Goal: Contribute content: Contribute content

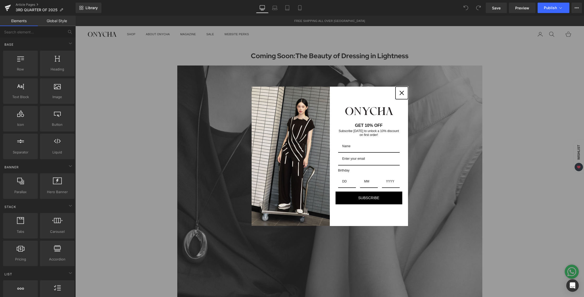
click at [398, 93] on div "Close" at bounding box center [402, 93] width 8 height 8
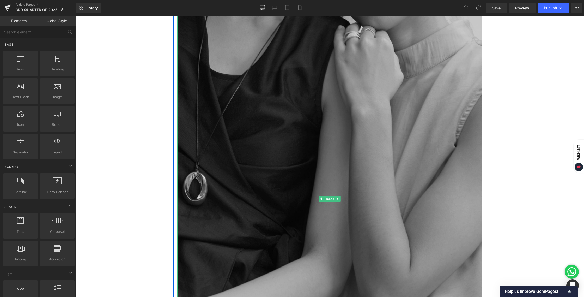
scroll to position [116, 0]
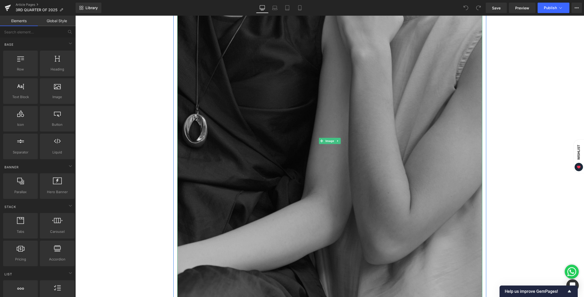
click at [331, 114] on img at bounding box center [329, 141] width 305 height 382
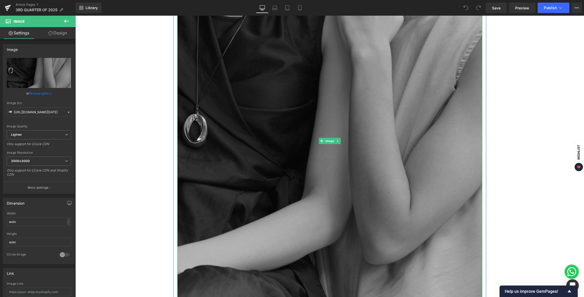
click at [402, 66] on img at bounding box center [329, 141] width 305 height 382
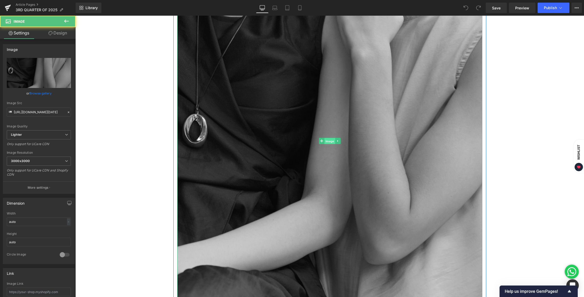
click at [329, 143] on span "Image" at bounding box center [329, 141] width 11 height 6
click at [329, 140] on span "Image" at bounding box center [329, 141] width 11 height 6
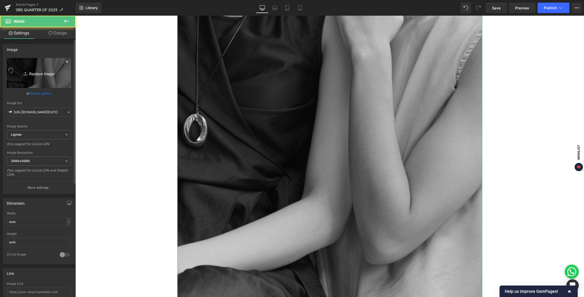
click at [40, 79] on link "Replace Image" at bounding box center [39, 73] width 64 height 30
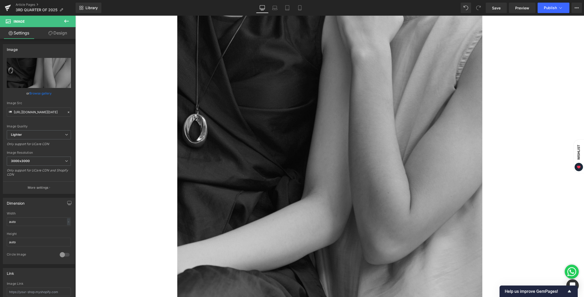
type input "C:\fakepath\BLOG [DATE]-06.jpg"
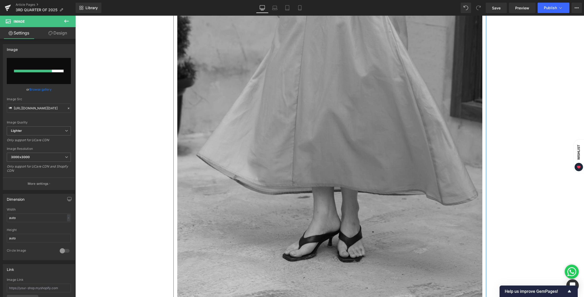
scroll to position [487, 0]
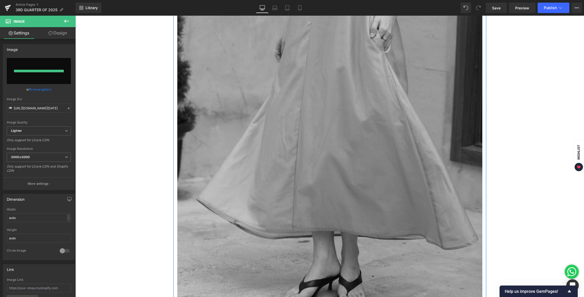
type input "[URL][DOMAIN_NAME][DATE]"
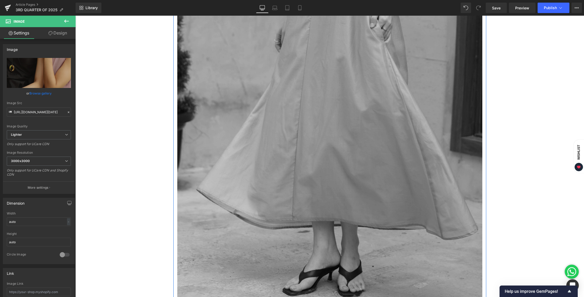
scroll to position [498, 0]
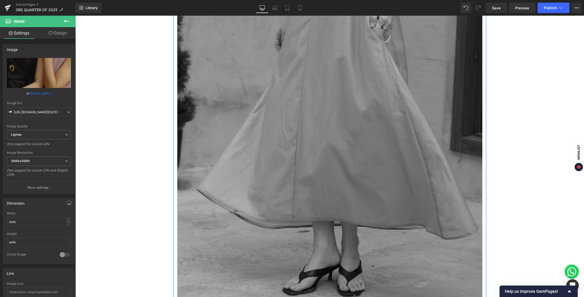
click at [386, 151] on img at bounding box center [329, 144] width 305 height 382
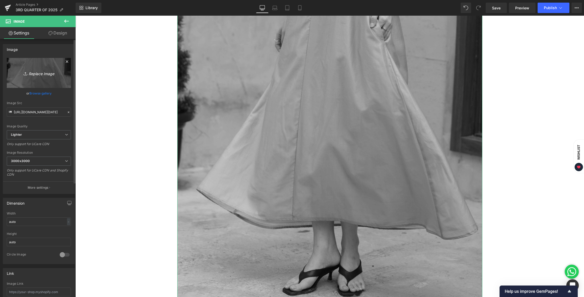
click at [64, 78] on link "Replace Image" at bounding box center [39, 73] width 64 height 30
type input "C:\fakepath\BLOG [DATE]-05.jpg"
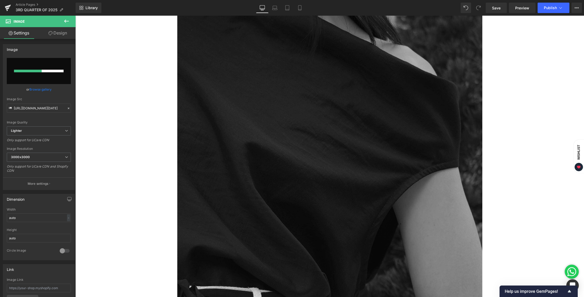
scroll to position [854, 0]
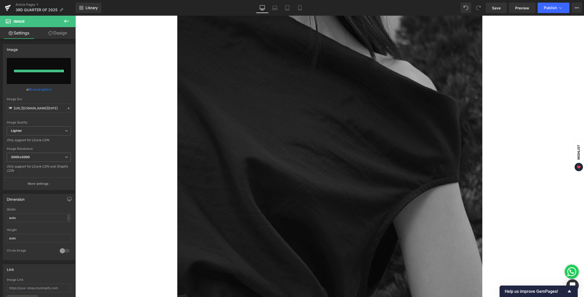
type input "[URL][DOMAIN_NAME][DATE]"
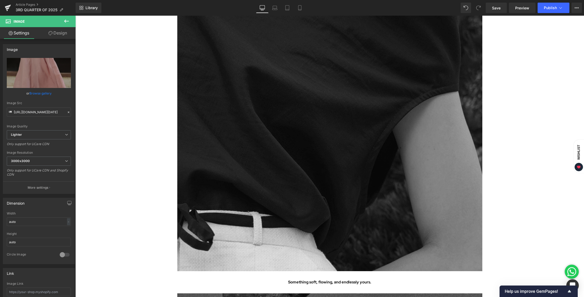
scroll to position [1002, 0]
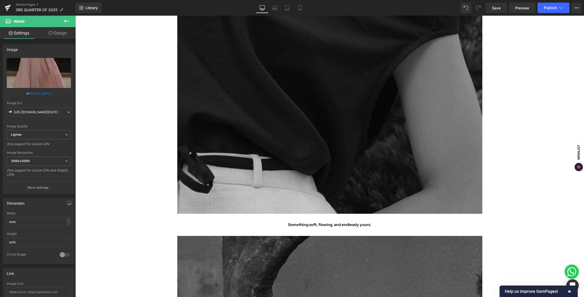
click at [327, 134] on img at bounding box center [329, 23] width 305 height 382
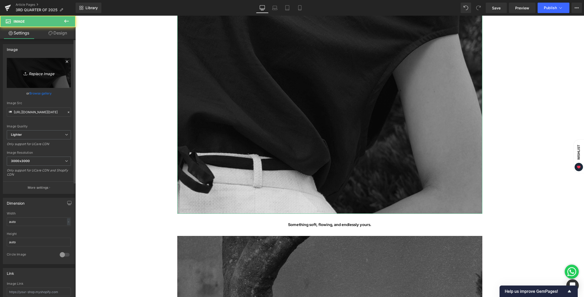
click at [41, 77] on link "Replace Image" at bounding box center [39, 73] width 64 height 30
type input "C:\fakepath\BLOG [DATE]-03.jpg"
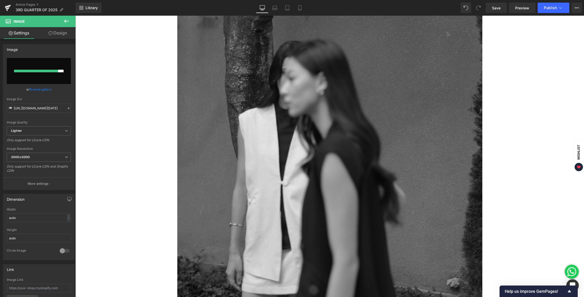
scroll to position [1282, 0]
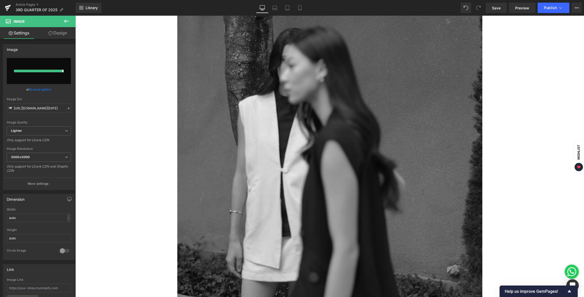
type input "[URL][DOMAIN_NAME][DATE]"
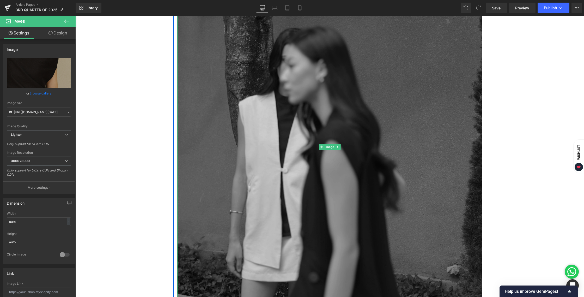
click at [400, 139] on img at bounding box center [329, 147] width 305 height 382
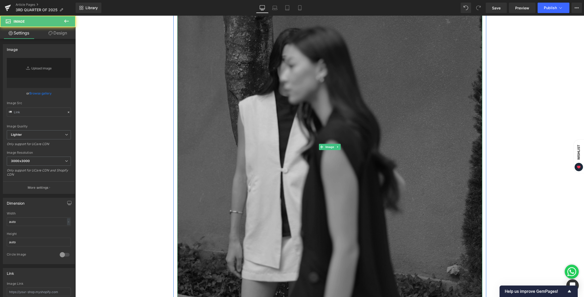
type input "[URL][DOMAIN_NAME][DATE]"
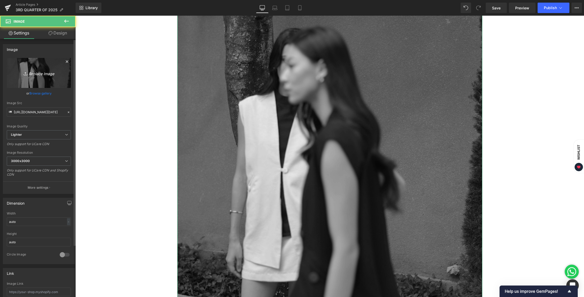
click at [40, 73] on icon "Replace Image" at bounding box center [39, 73] width 42 height 7
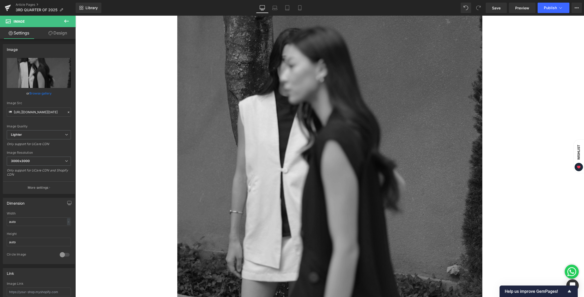
type input "C:\fakepath\BLOG [DATE]-02.jpg"
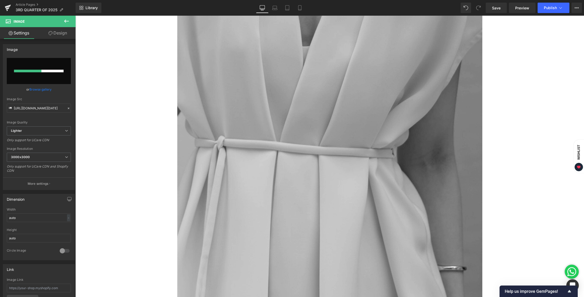
scroll to position [1710, 0]
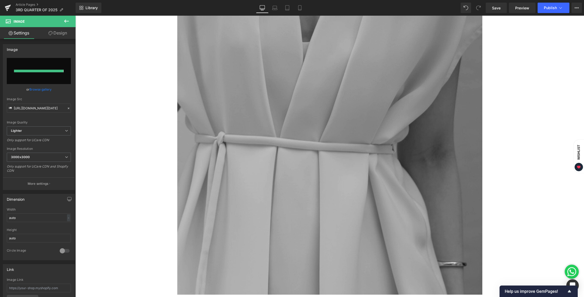
type input "[URL][DOMAIN_NAME][DATE]"
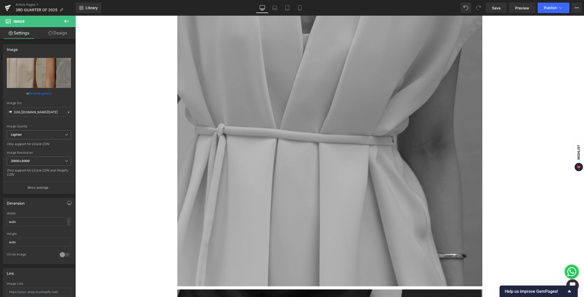
scroll to position [1770, 0]
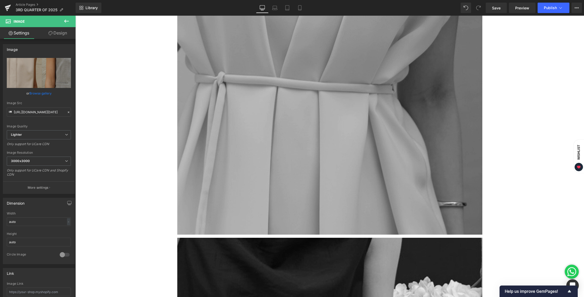
click at [313, 142] on img at bounding box center [329, 44] width 305 height 382
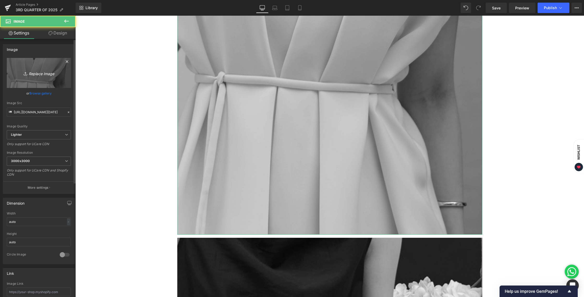
click at [41, 72] on icon "Replace Image" at bounding box center [39, 73] width 42 height 7
type input "C:\fakepath\BLOG [DATE]-04.jpg"
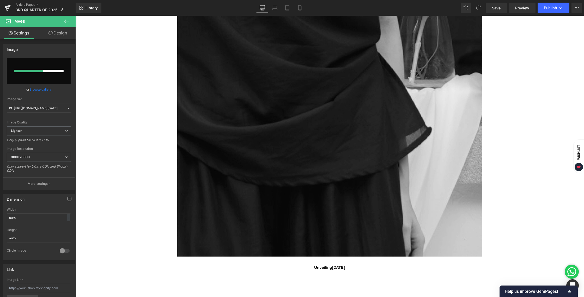
scroll to position [2133, 0]
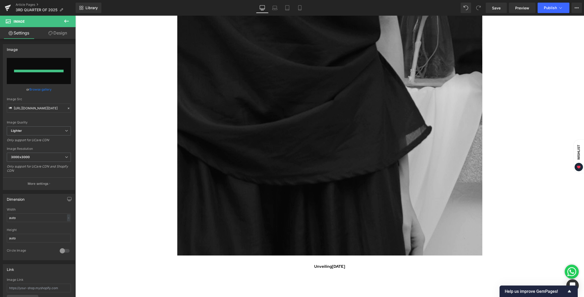
type input "[URL][DOMAIN_NAME][DATE]"
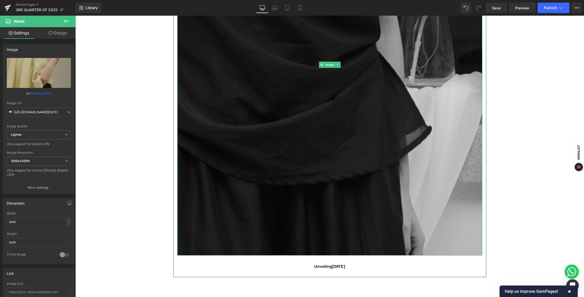
click at [340, 119] on img at bounding box center [329, 65] width 305 height 382
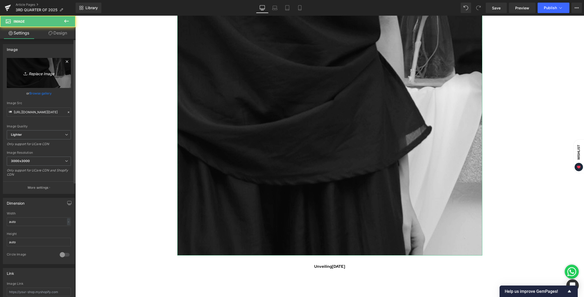
click at [43, 79] on link "Replace Image" at bounding box center [39, 73] width 64 height 30
type input "C:\fakepath\BLOG [DATE]-01.jpg"
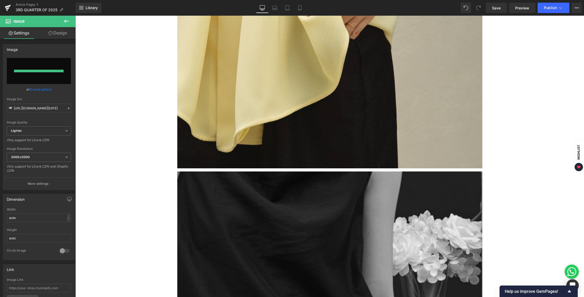
type input "[URL][DOMAIN_NAME][DATE]"
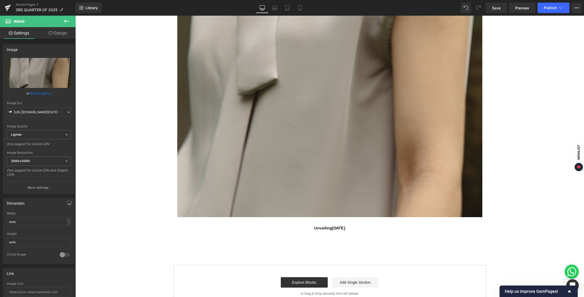
scroll to position [2211, 0]
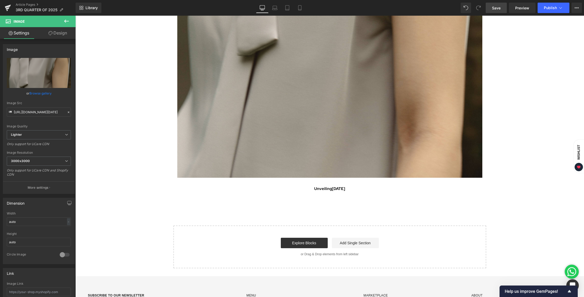
click at [495, 9] on span "Save" at bounding box center [496, 7] width 9 height 5
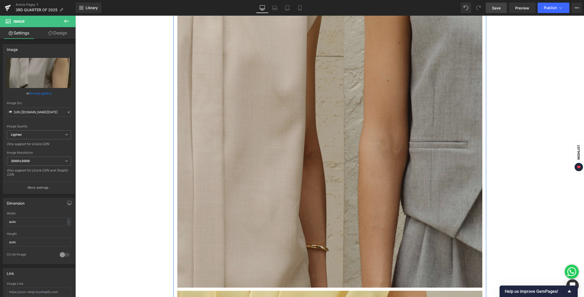
scroll to position [1098, 0]
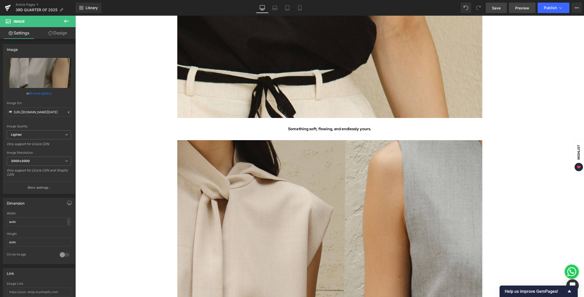
click at [525, 11] on link "Preview" at bounding box center [522, 8] width 27 height 10
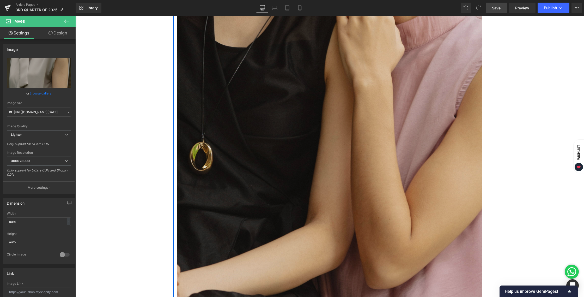
scroll to position [104, 0]
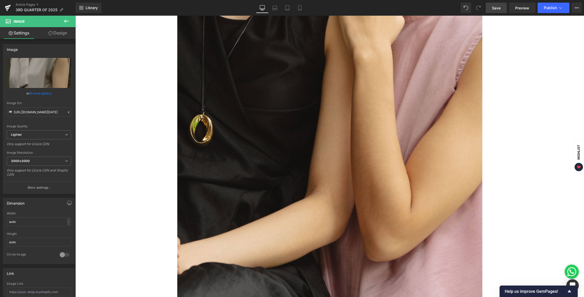
click at [490, 6] on link "Save" at bounding box center [496, 8] width 21 height 10
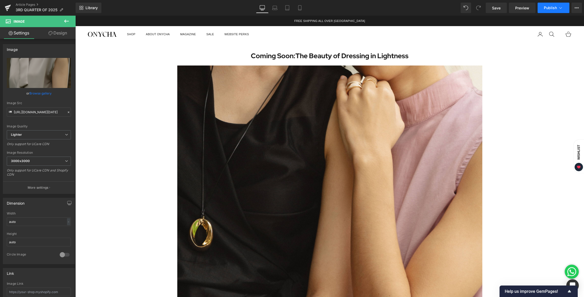
click at [553, 11] on button "Publish" at bounding box center [554, 8] width 32 height 10
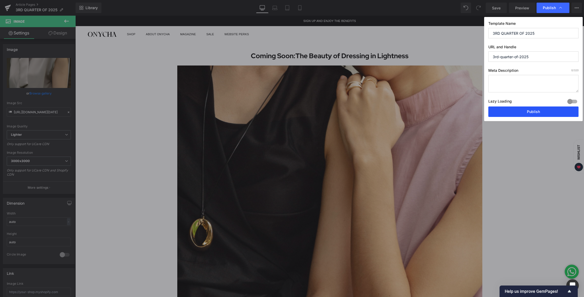
click at [537, 113] on button "Publish" at bounding box center [533, 111] width 90 height 10
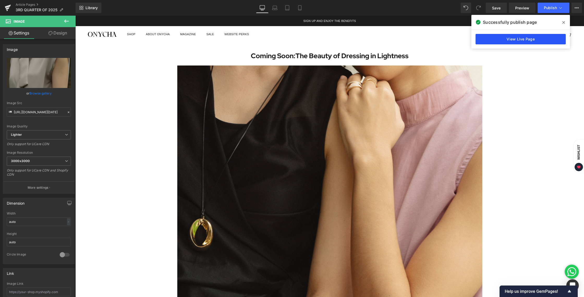
click at [549, 43] on link "View Live Page" at bounding box center [521, 39] width 90 height 10
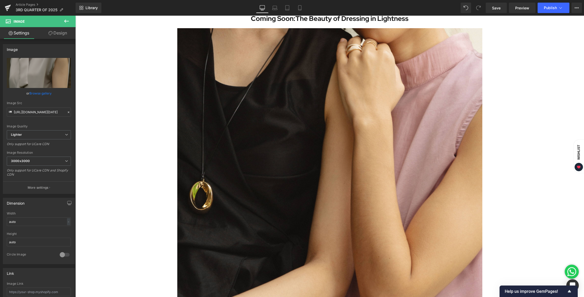
scroll to position [38, 0]
click at [493, 6] on span "Save" at bounding box center [496, 7] width 9 height 5
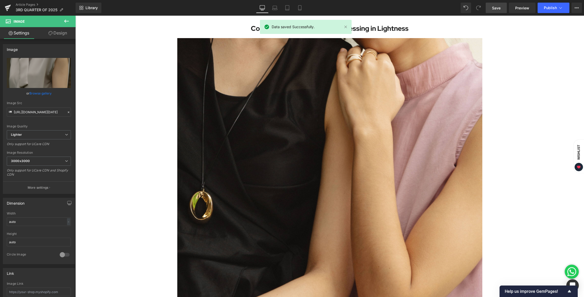
scroll to position [0, 0]
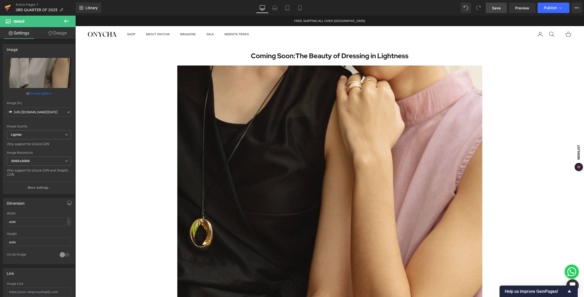
click at [7, 8] on icon at bounding box center [8, 7] width 6 height 13
